Goal: Information Seeking & Learning: Learn about a topic

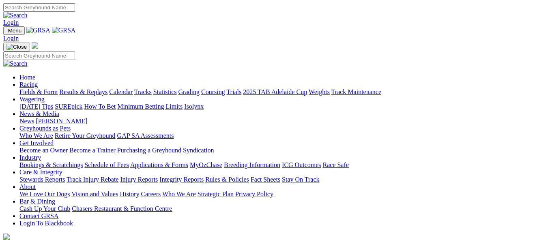
scroll to position [284, 0]
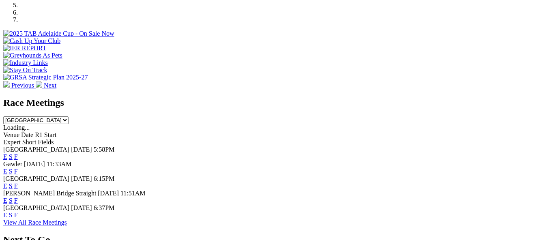
click at [7, 168] on link "E" at bounding box center [5, 171] width 4 height 7
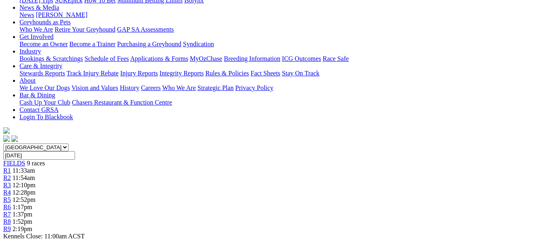
scroll to position [122, 0]
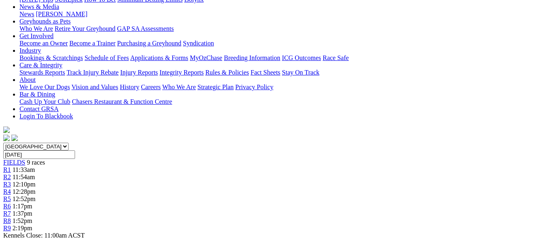
click at [35, 174] on span "11:54am" at bounding box center [24, 177] width 22 height 7
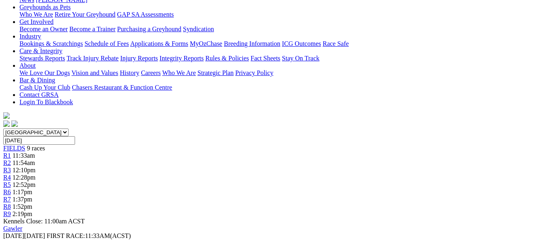
scroll to position [122, 0]
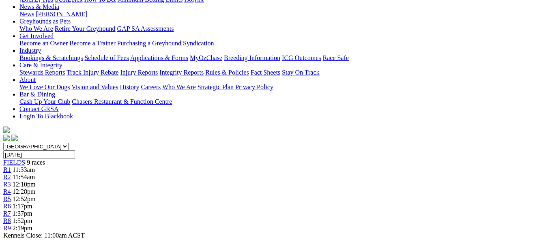
click at [36, 188] on span "12:28pm" at bounding box center [24, 191] width 23 height 7
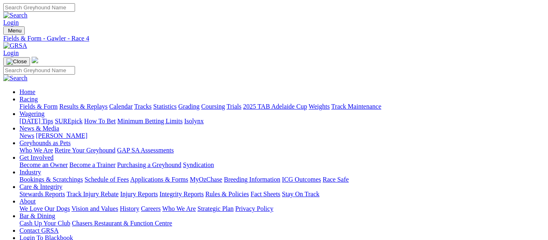
click at [133, 103] on link "Calendar" at bounding box center [121, 106] width 24 height 7
